Goal: Task Accomplishment & Management: Use online tool/utility

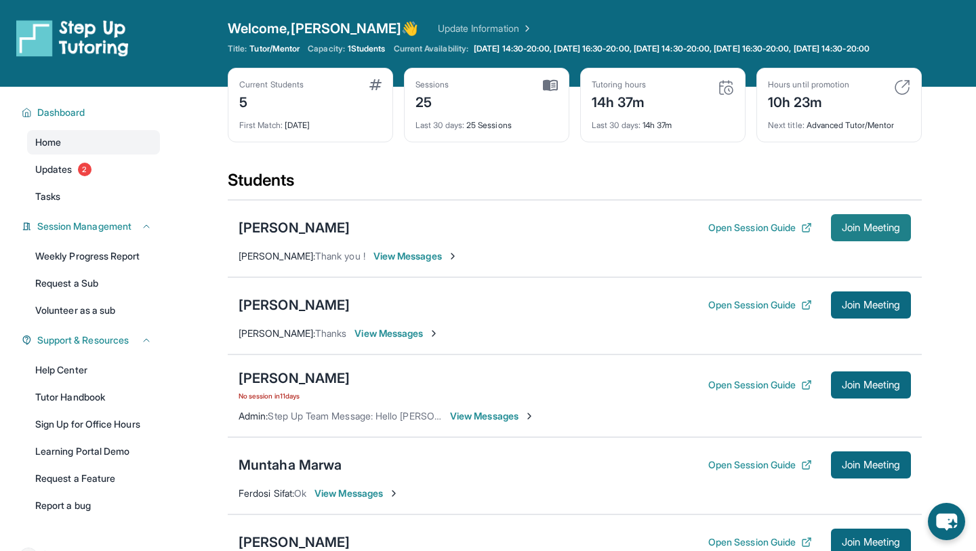
click at [854, 232] on span "Join Meeting" at bounding box center [871, 228] width 58 height 8
click at [270, 237] on div "[PERSON_NAME]" at bounding box center [294, 227] width 111 height 19
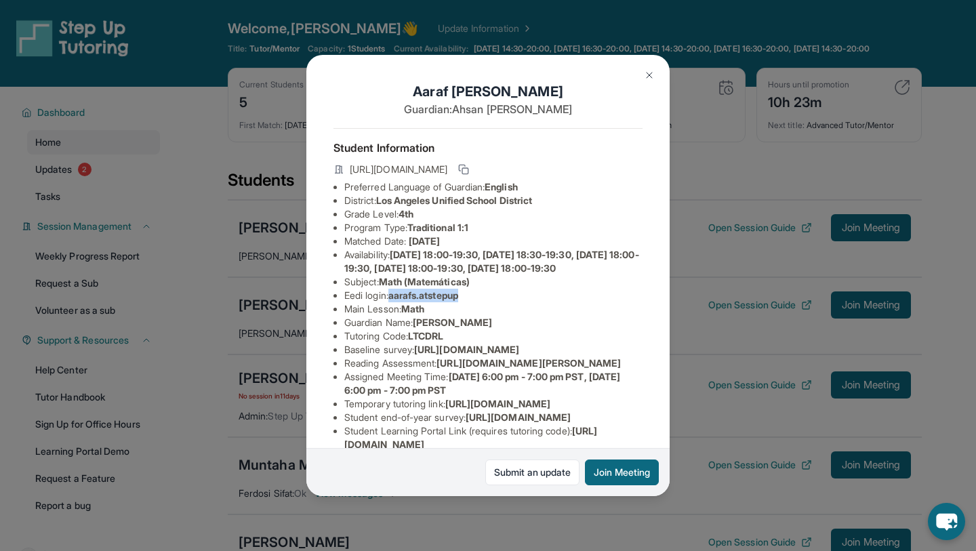
drag, startPoint x: 394, startPoint y: 309, endPoint x: 479, endPoint y: 311, distance: 84.7
click at [480, 302] on li "Eedi login : aarafs.atstepup" at bounding box center [493, 296] width 298 height 14
click at [479, 302] on li "Eedi login : aarafs.atstepup" at bounding box center [493, 296] width 298 height 14
drag, startPoint x: 394, startPoint y: 308, endPoint x: 472, endPoint y: 305, distance: 78.0
click at [472, 302] on li "Eedi login : aarafs.atstepup" at bounding box center [493, 296] width 298 height 14
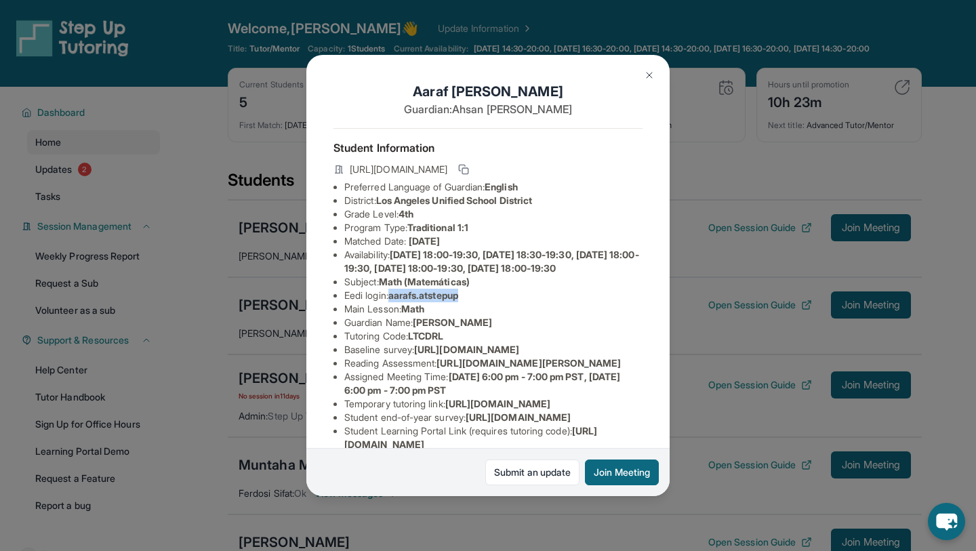
copy span "aarafs.atstepup"
